Goal: Information Seeking & Learning: Learn about a topic

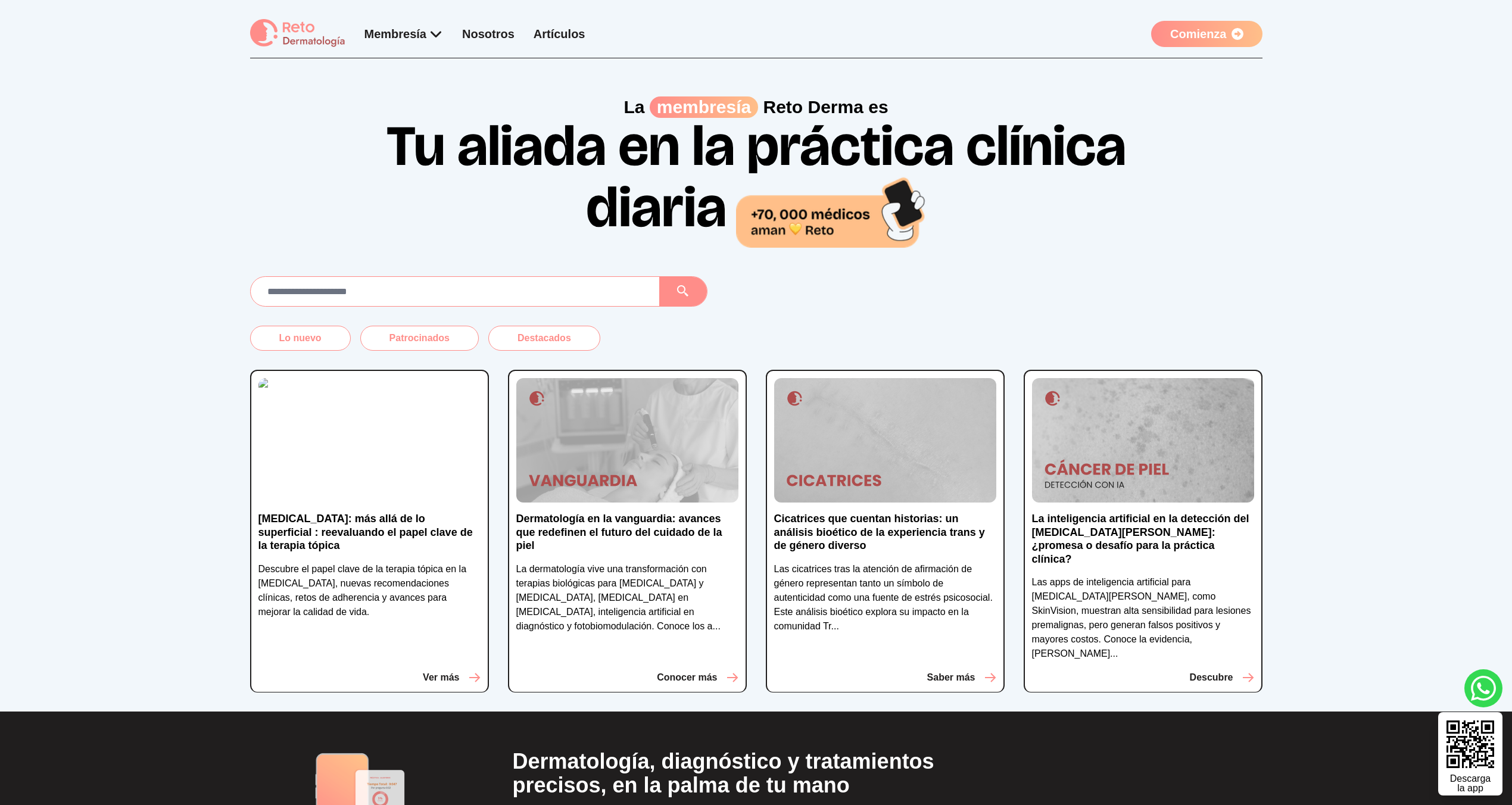
click at [346, 501] on img at bounding box center [370, 440] width 222 height 125
